Goal: Navigation & Orientation: Go to known website

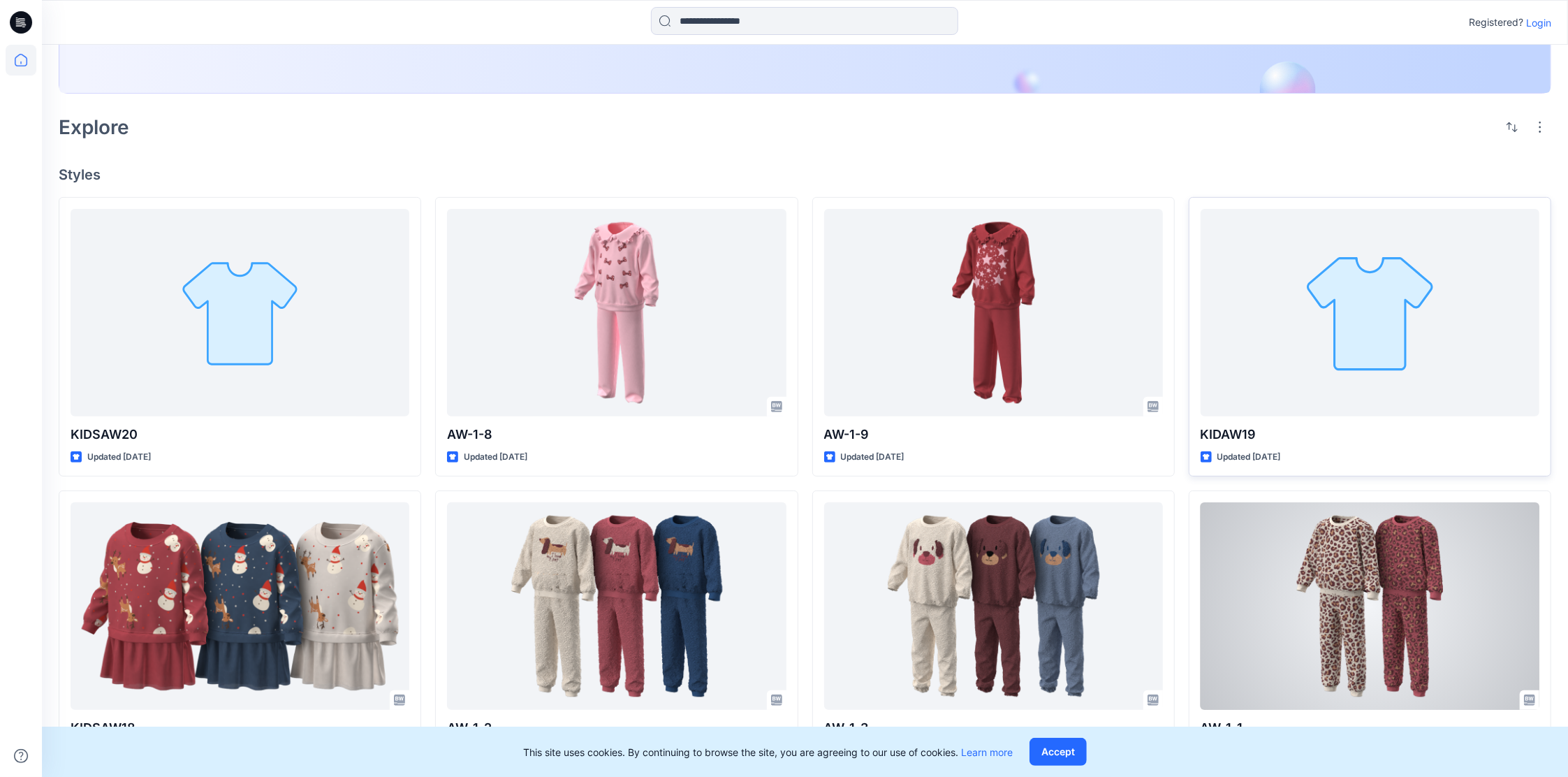
scroll to position [279, 0]
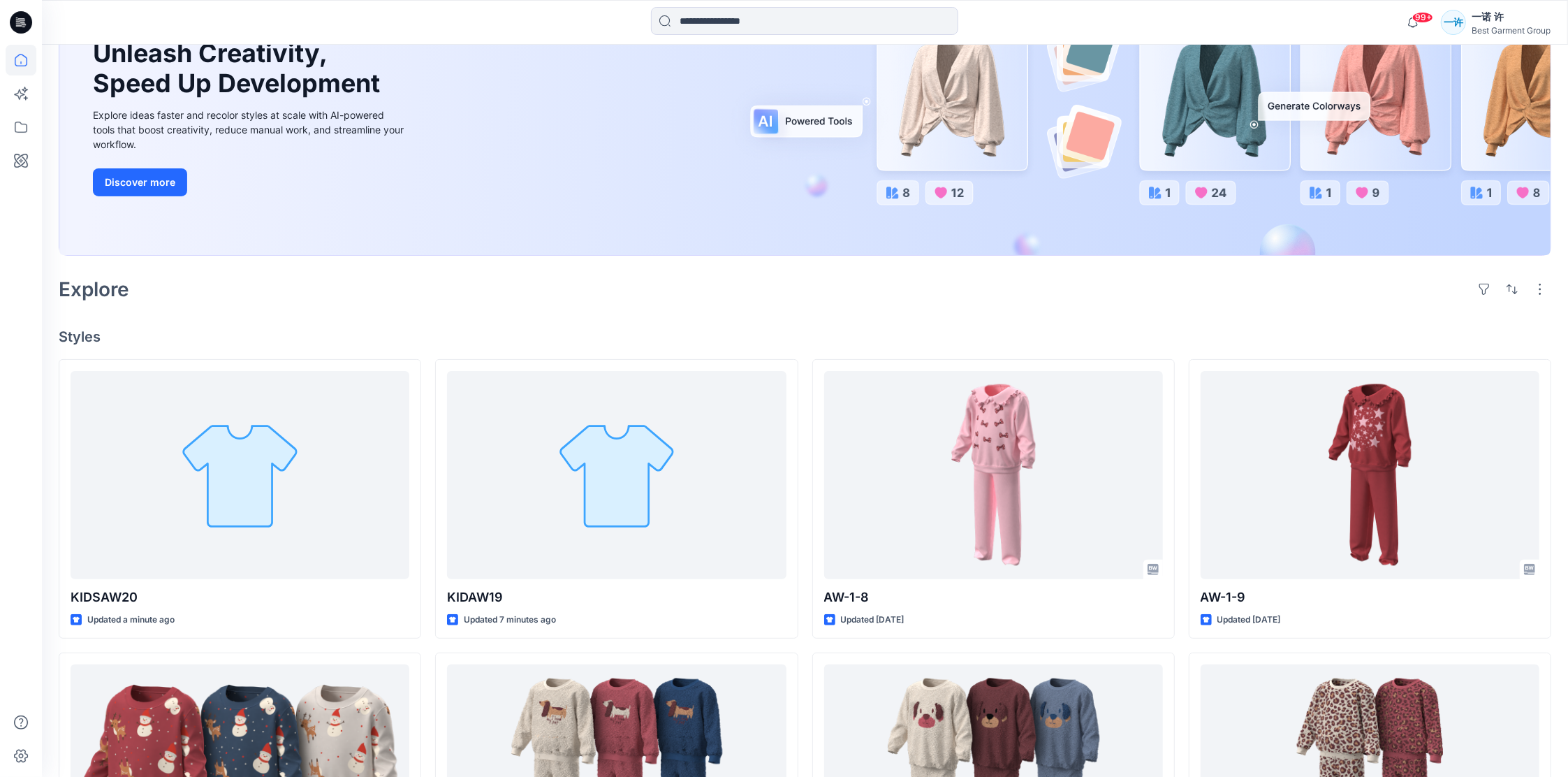
scroll to position [186, 0]
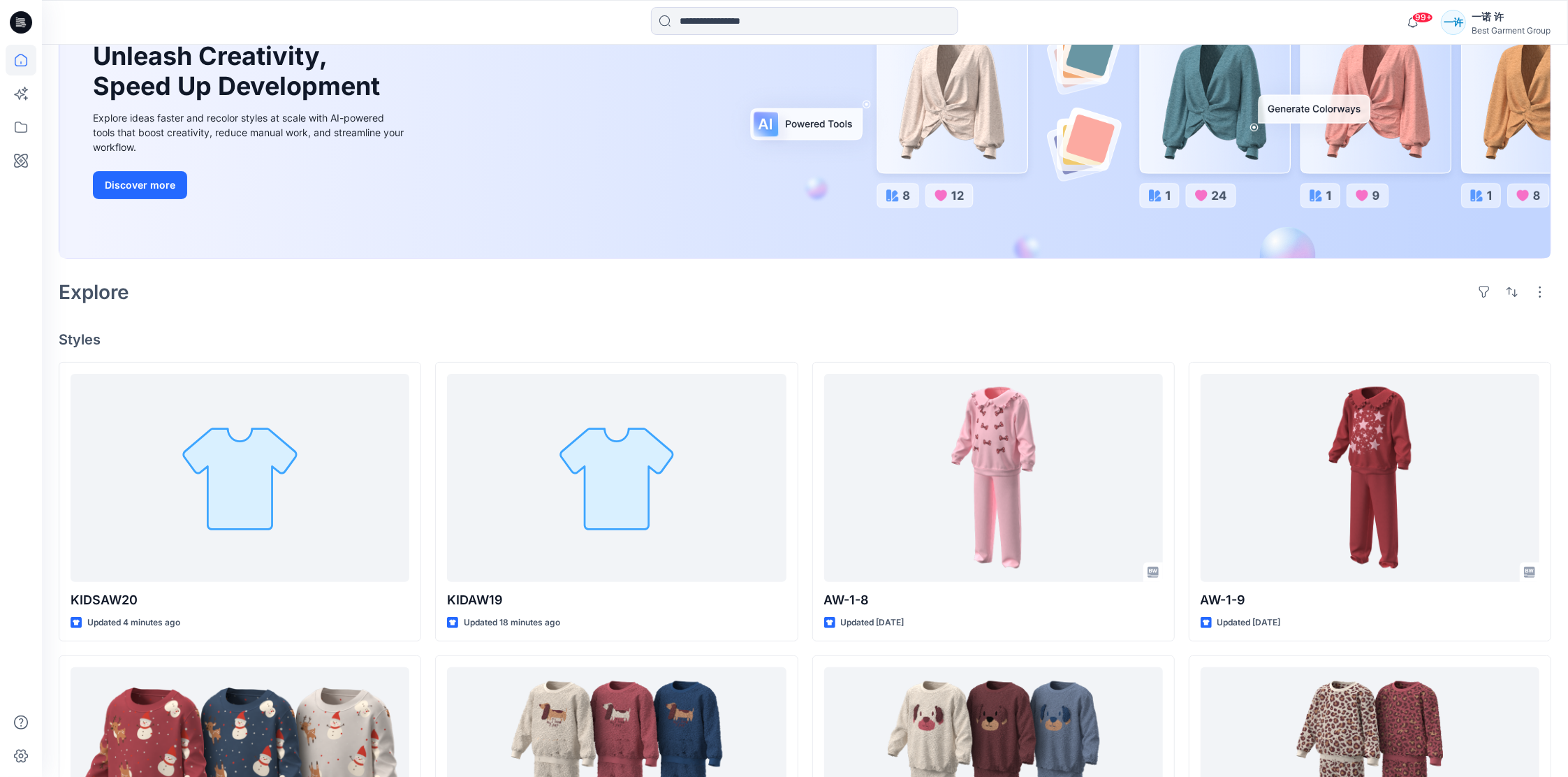
scroll to position [186, 0]
